Goal: Task Accomplishment & Management: Manage account settings

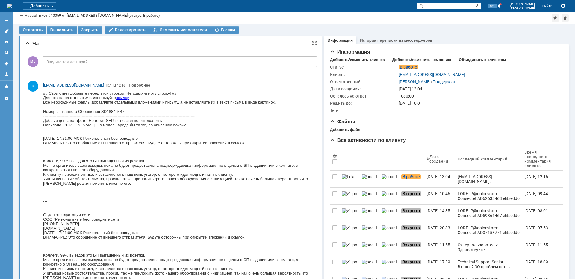
scroll to position [569, 0]
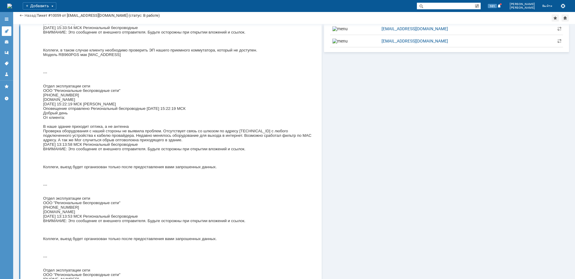
click at [11, 33] on link at bounding box center [7, 31] width 10 height 10
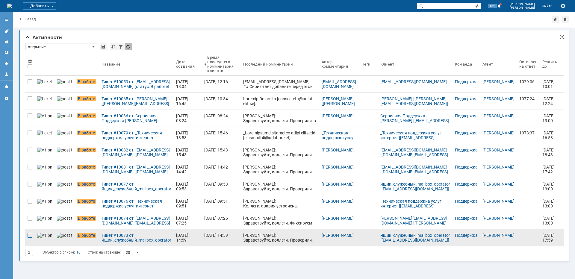
click at [30, 233] on div at bounding box center [30, 235] width 5 height 5
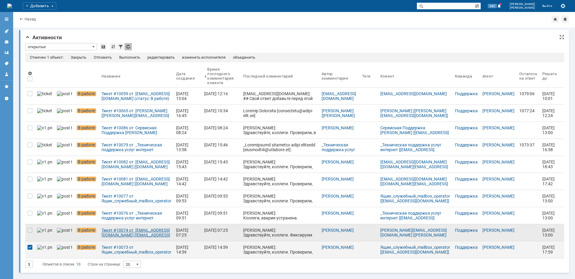
click at [120, 236] on div "Тикет #10074 от [EMAIL_ADDRESS][DOMAIN_NAME] [[EMAIL_ADDRESS][DOMAIN_NAME]] (ст…" at bounding box center [136, 233] width 70 height 10
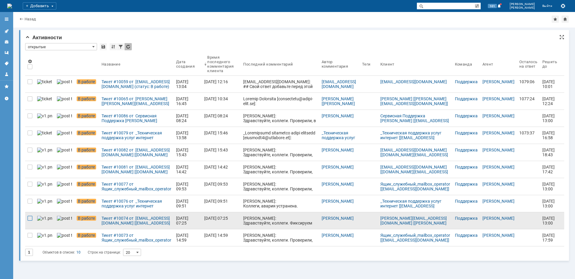
click at [31, 233] on div at bounding box center [30, 235] width 5 height 5
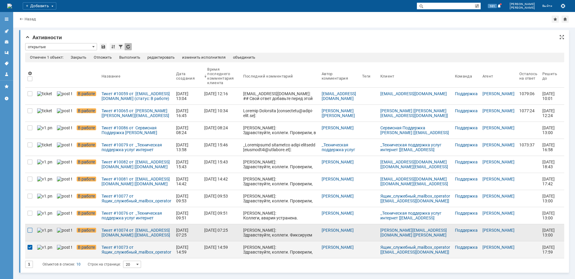
click at [30, 230] on div at bounding box center [30, 230] width 5 height 5
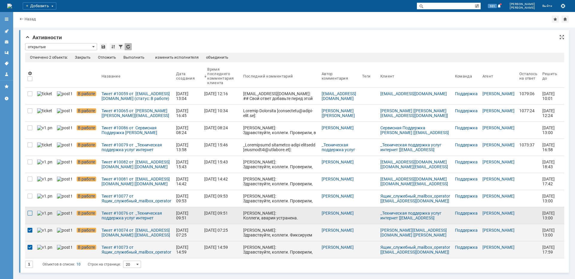
click at [30, 213] on div at bounding box center [30, 213] width 5 height 5
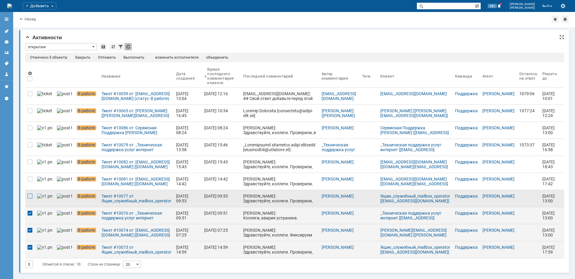
click at [28, 197] on div at bounding box center [30, 196] width 5 height 5
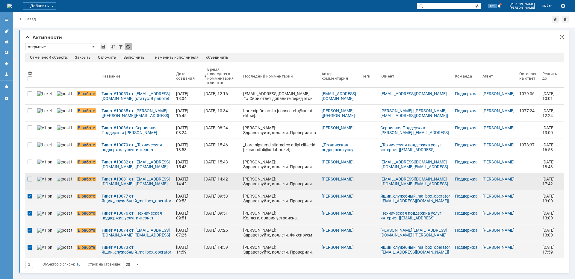
click at [28, 180] on div at bounding box center [30, 179] width 5 height 5
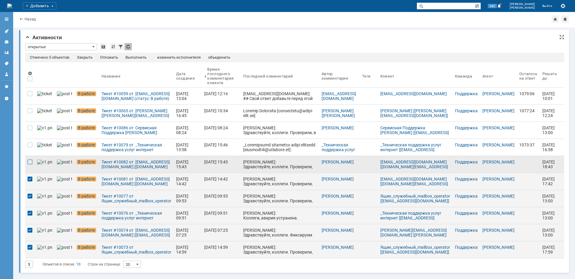
click at [28, 161] on div at bounding box center [30, 162] width 5 height 5
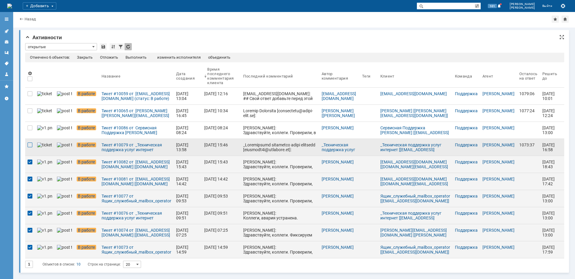
click at [31, 147] on div at bounding box center [30, 144] width 5 height 5
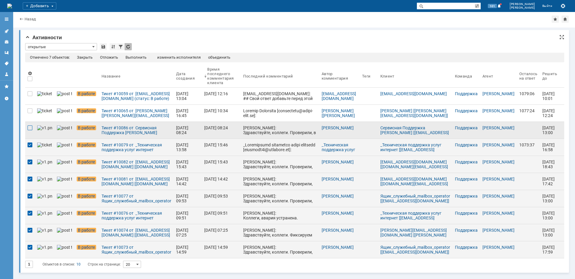
click at [30, 127] on div at bounding box center [30, 127] width 5 height 5
click at [107, 59] on div "Отложить" at bounding box center [109, 57] width 18 height 5
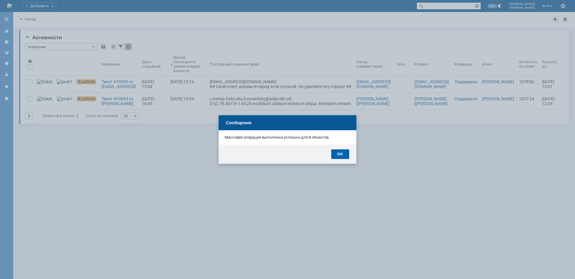
click at [340, 152] on div "OK" at bounding box center [340, 154] width 18 height 10
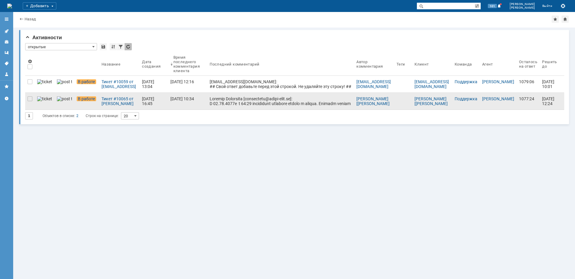
click at [234, 104] on div at bounding box center [281, 122] width 142 height 53
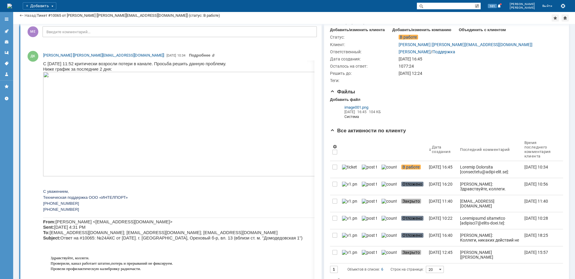
scroll to position [11, 0]
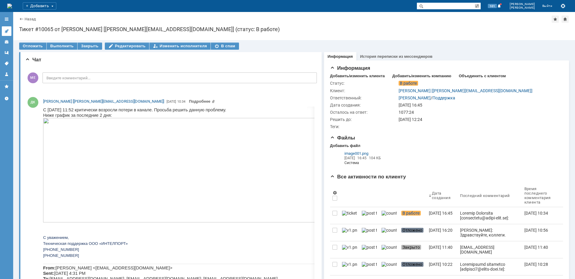
click at [4, 31] on link at bounding box center [7, 31] width 10 height 10
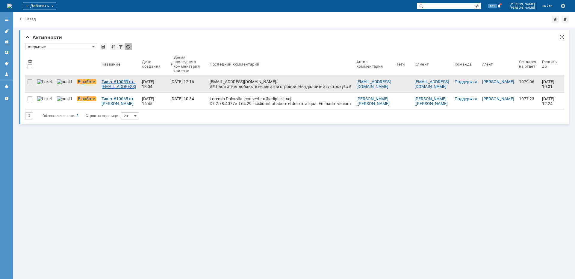
click at [101, 84] on div "Тикет #10059 от [EMAIL_ADDRESS][DOMAIN_NAME] (статус: В работе)" at bounding box center [119, 84] width 36 height 10
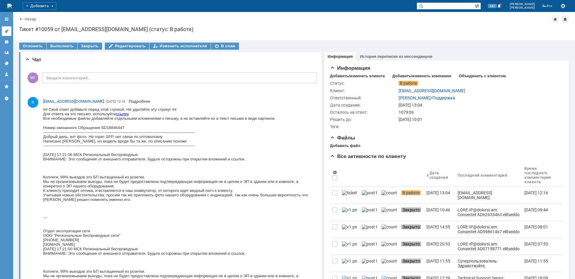
click at [7, 33] on icon at bounding box center [6, 31] width 5 height 5
